Goal: Information Seeking & Learning: Learn about a topic

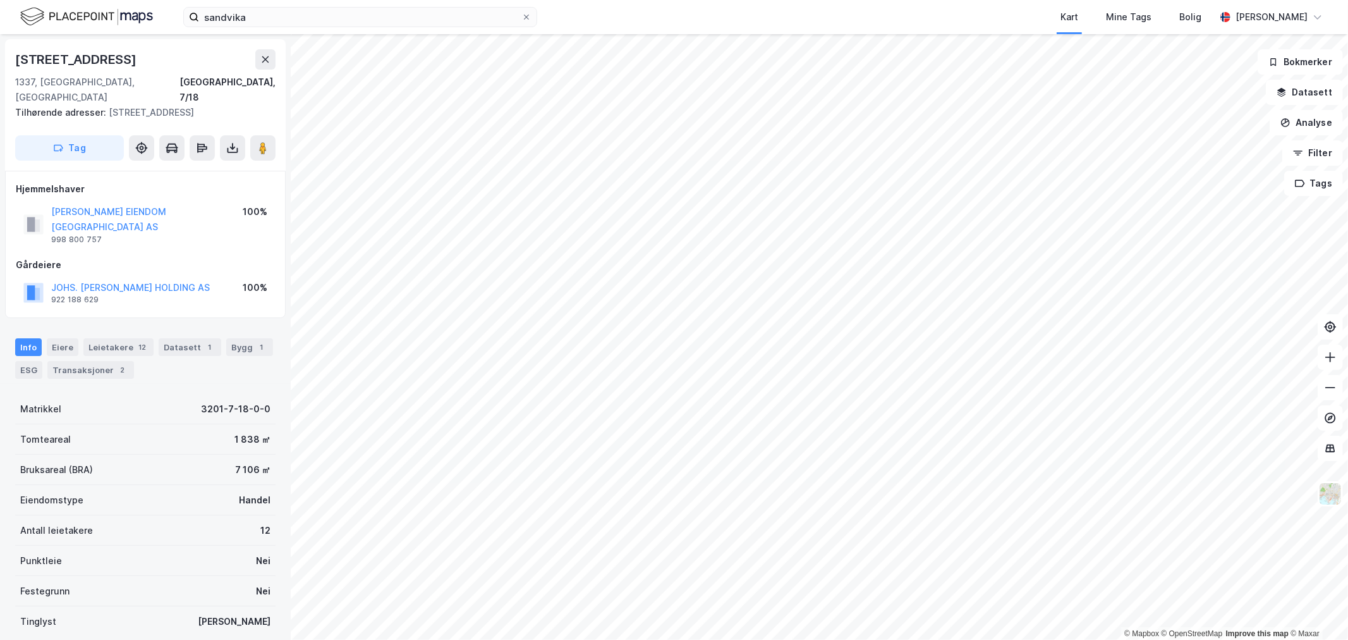
scroll to position [62, 0]
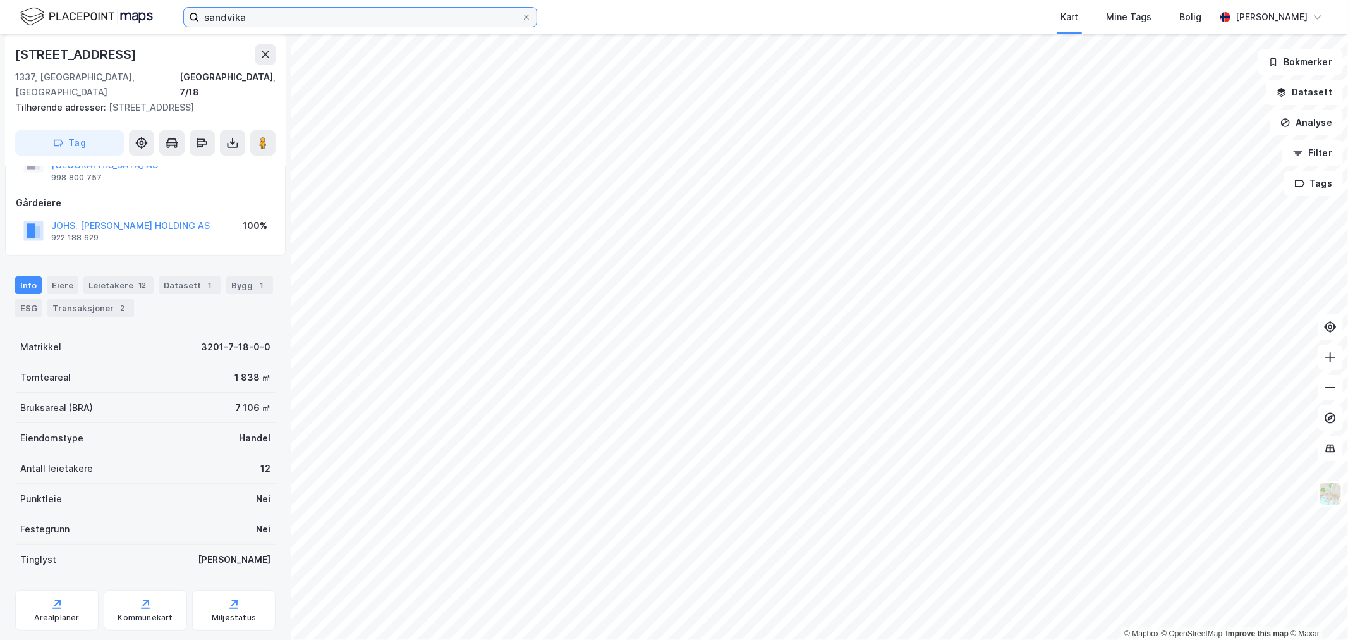
click at [272, 21] on input "sandvika" at bounding box center [360, 17] width 322 height 19
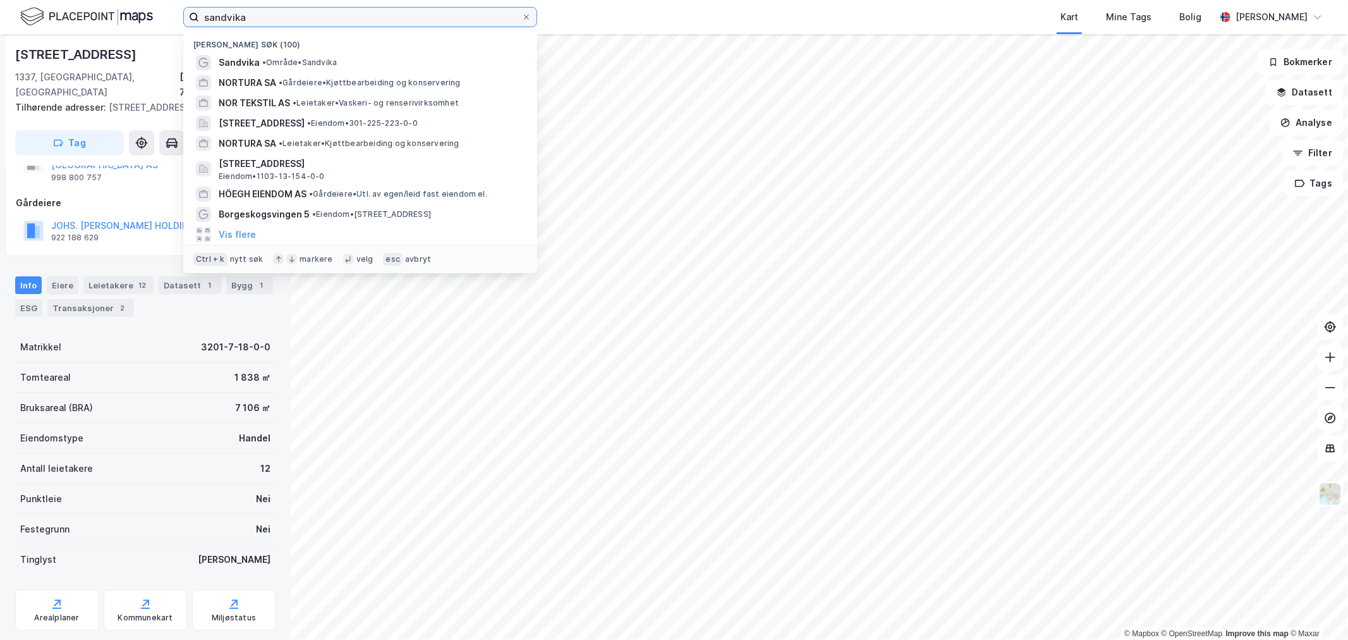
drag, startPoint x: 245, startPoint y: 15, endPoint x: 32, endPoint y: 10, distance: 213.0
click at [32, 10] on div "[PERSON_NAME] søk (100) [GEOGRAPHIC_DATA] • Område • Sandvika NORTURA SA • Gård…" at bounding box center [674, 17] width 1348 height 34
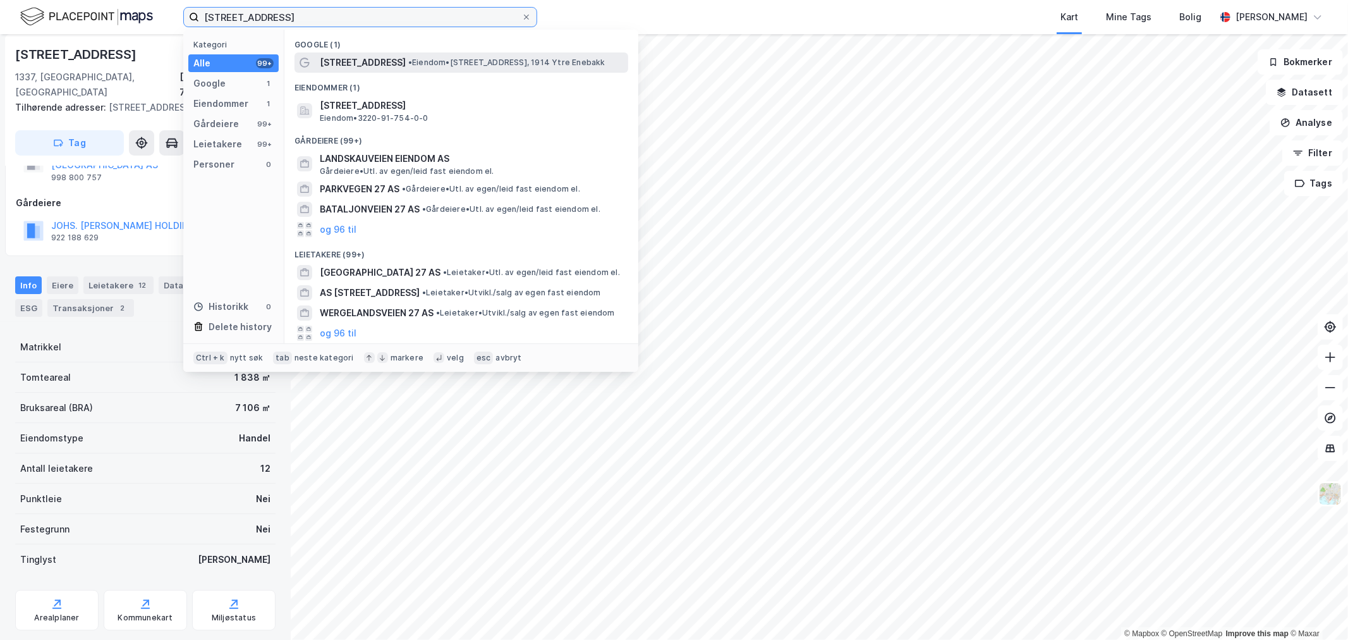
type input "[STREET_ADDRESS]"
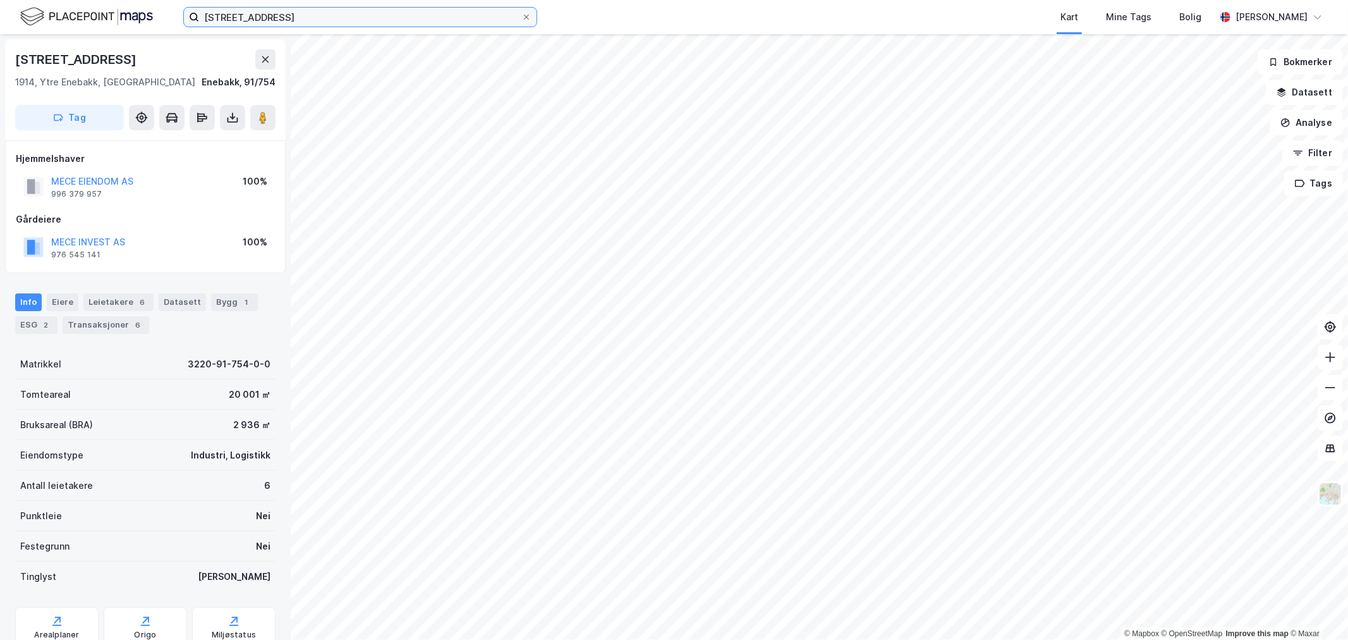
scroll to position [48, 0]
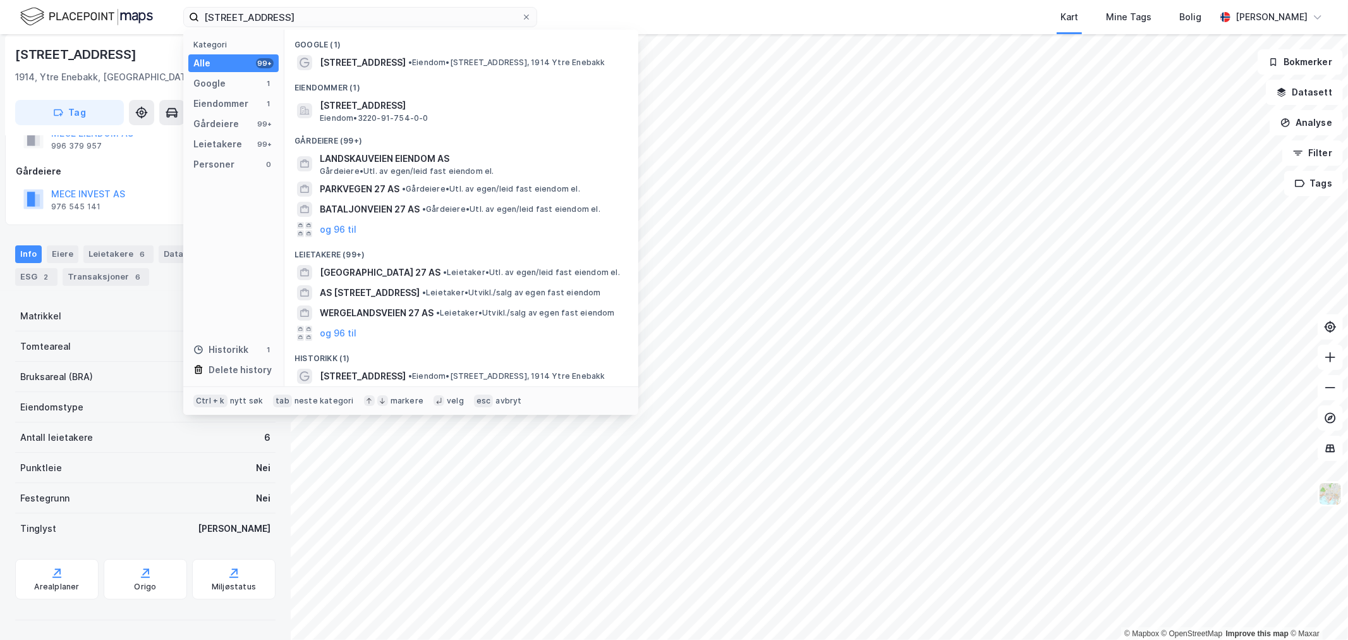
click at [121, 356] on div "Tomteareal 20 001 ㎡" at bounding box center [145, 346] width 260 height 30
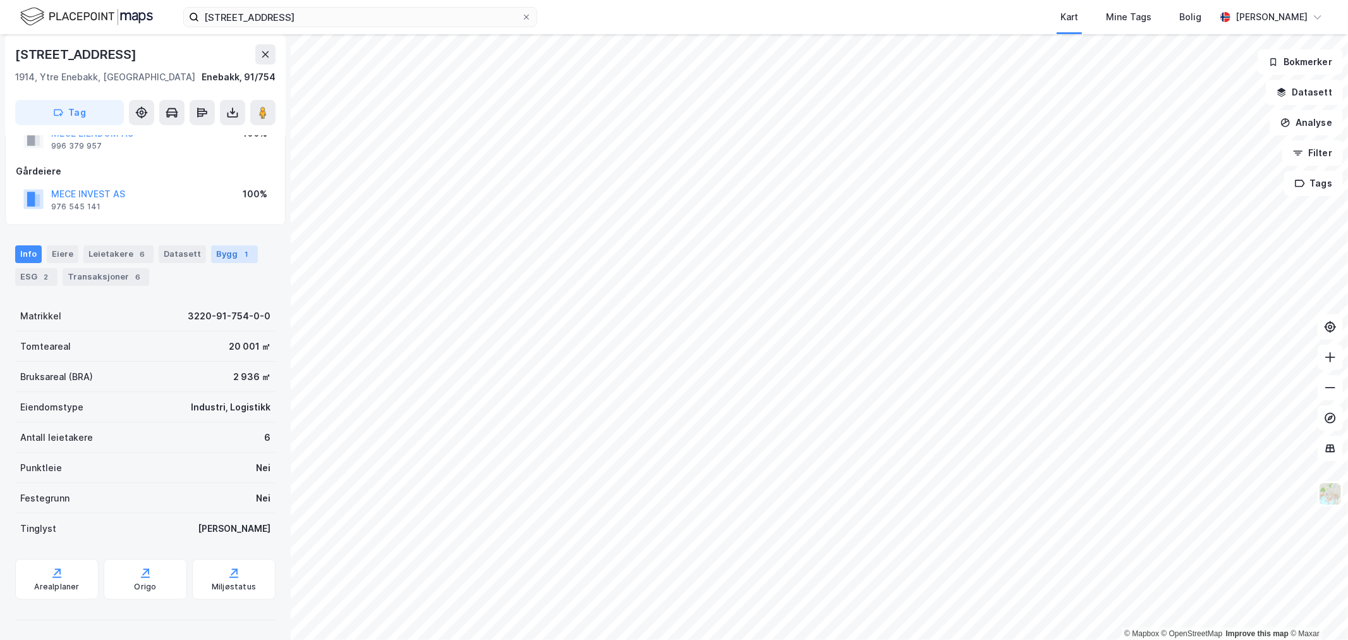
click at [220, 260] on div "Bygg 1" at bounding box center [234, 254] width 47 height 18
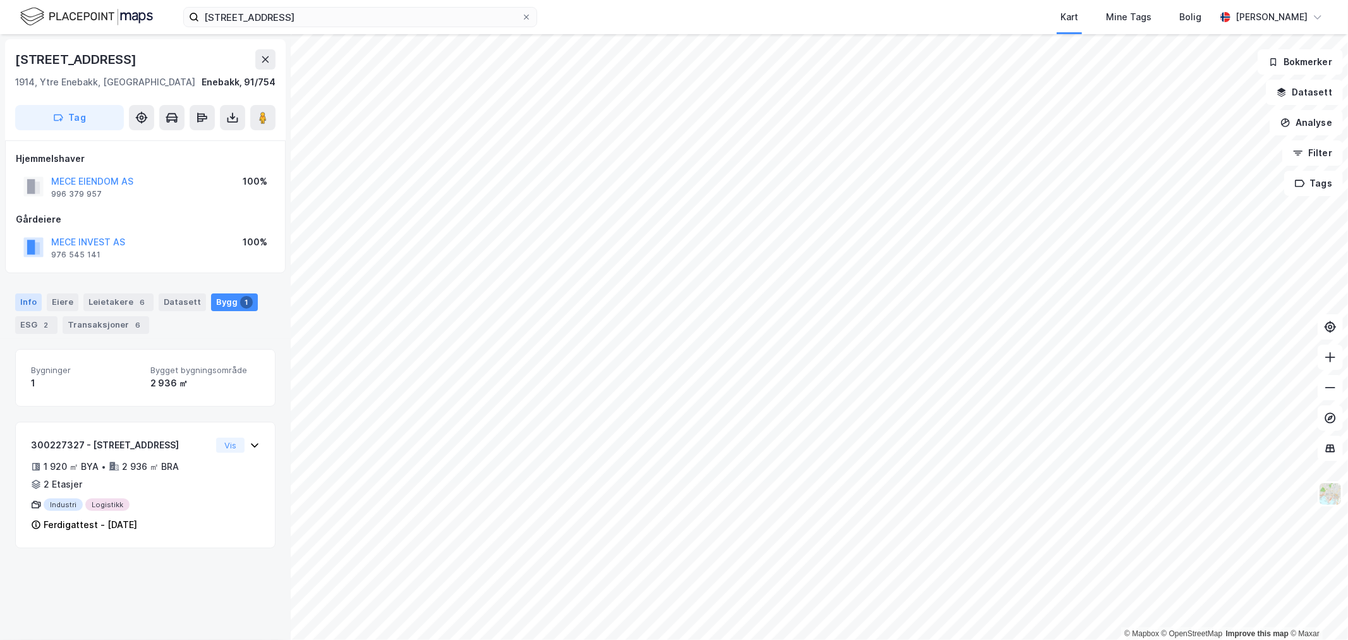
click at [28, 305] on div "Info" at bounding box center [28, 302] width 27 height 18
